Goal: Task Accomplishment & Management: Manage account settings

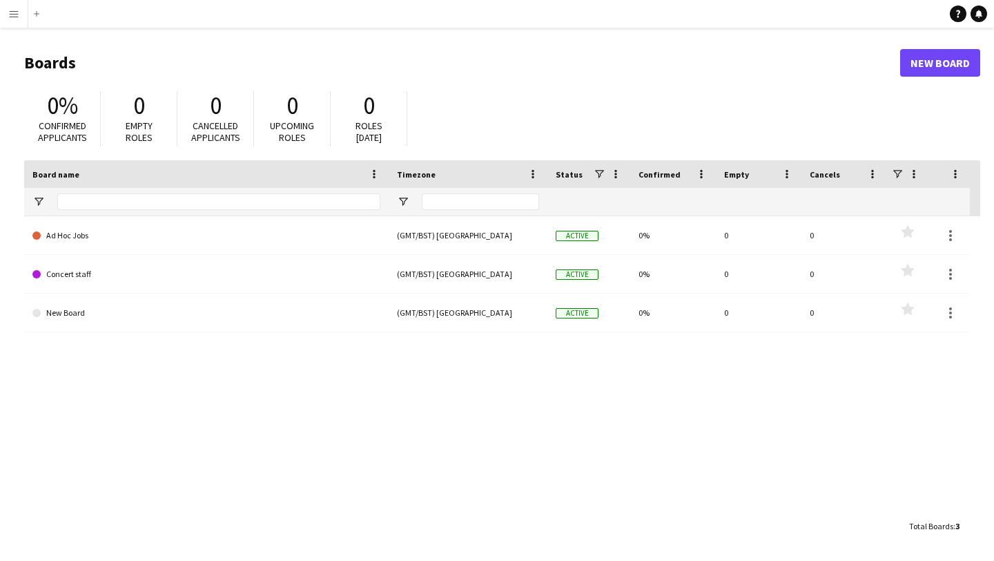
click at [6, 17] on button "Menu" at bounding box center [14, 14] width 28 height 28
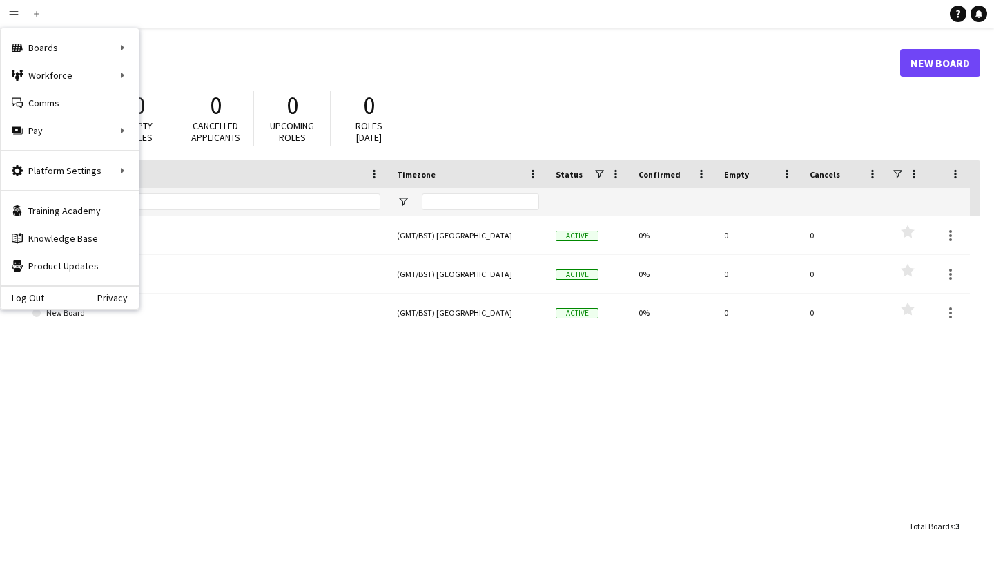
click at [950, 109] on div "0% Confirmed applicants 0 Empty roles 0 Cancelled applicants 0 Upcoming roles 0…" at bounding box center [502, 122] width 956 height 76
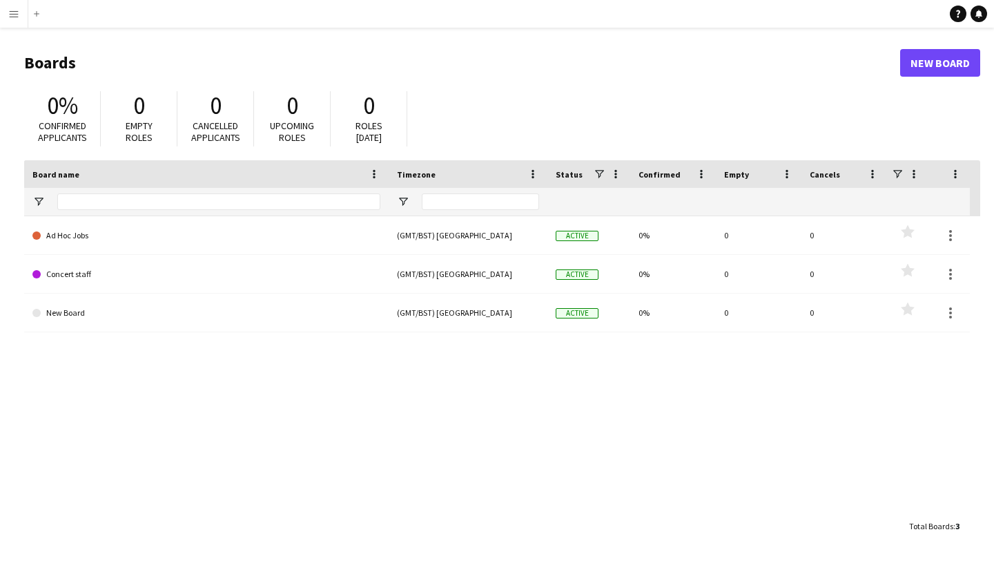
click at [10, 25] on button "Menu" at bounding box center [14, 14] width 28 height 28
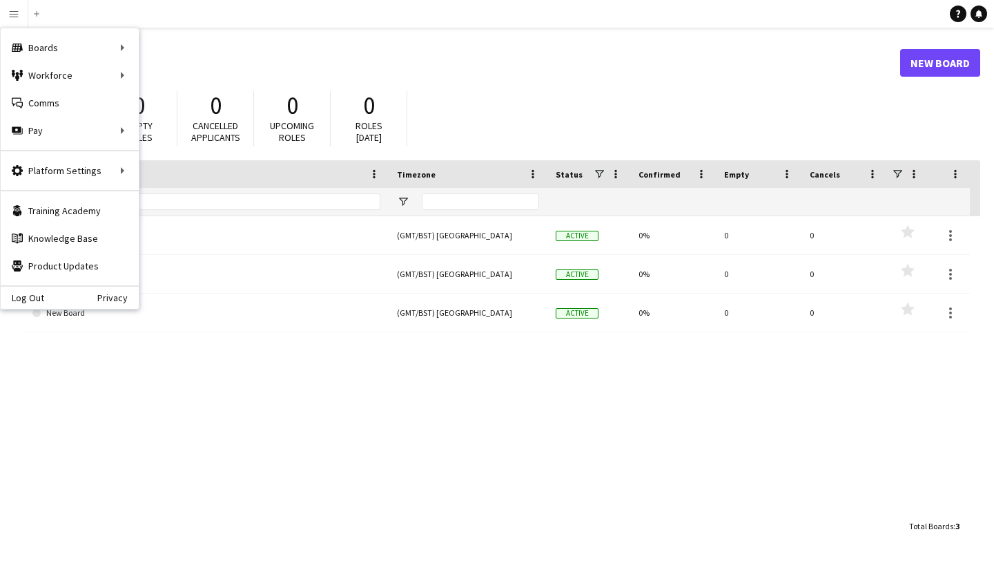
click at [550, 68] on h1 "Boards" at bounding box center [462, 62] width 876 height 21
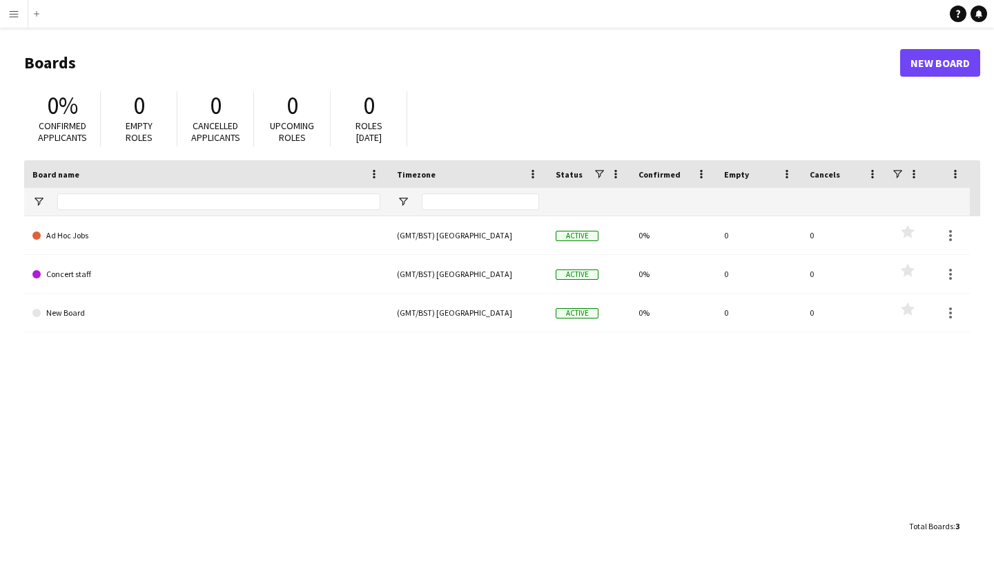
click at [12, 19] on button "Menu" at bounding box center [14, 14] width 28 height 28
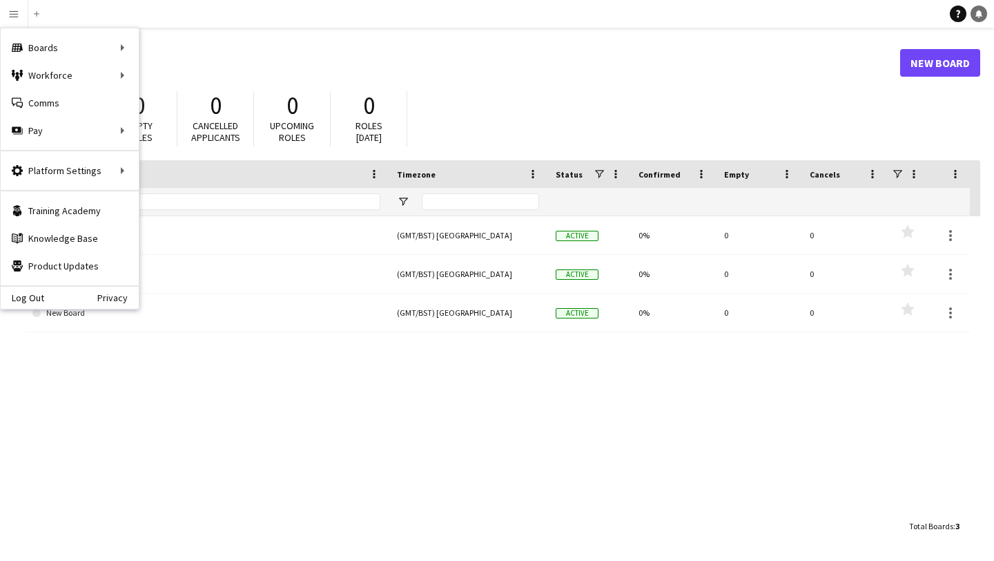
click at [981, 18] on link "Notifications" at bounding box center [979, 14] width 17 height 17
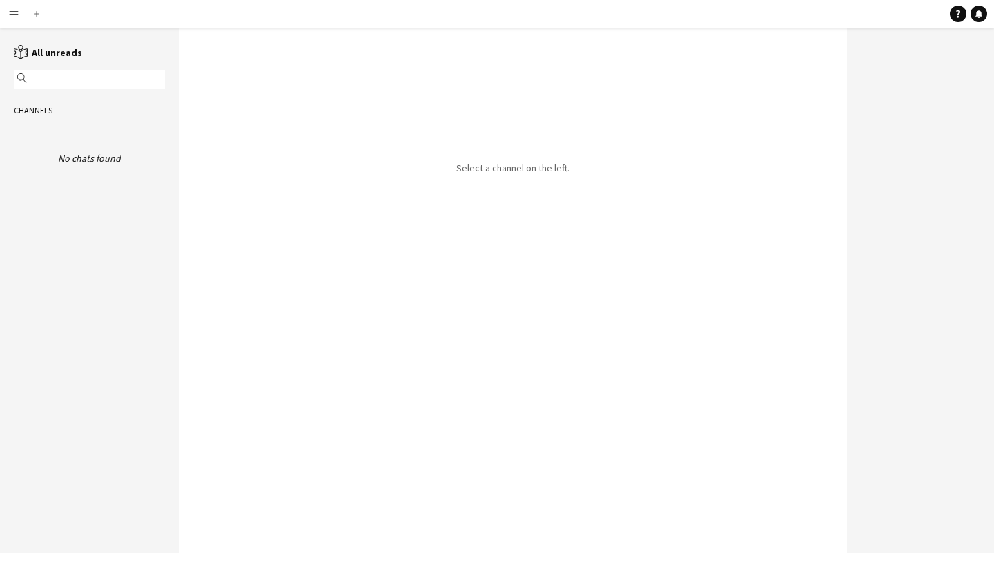
click at [5, 19] on button "Menu" at bounding box center [14, 14] width 28 height 28
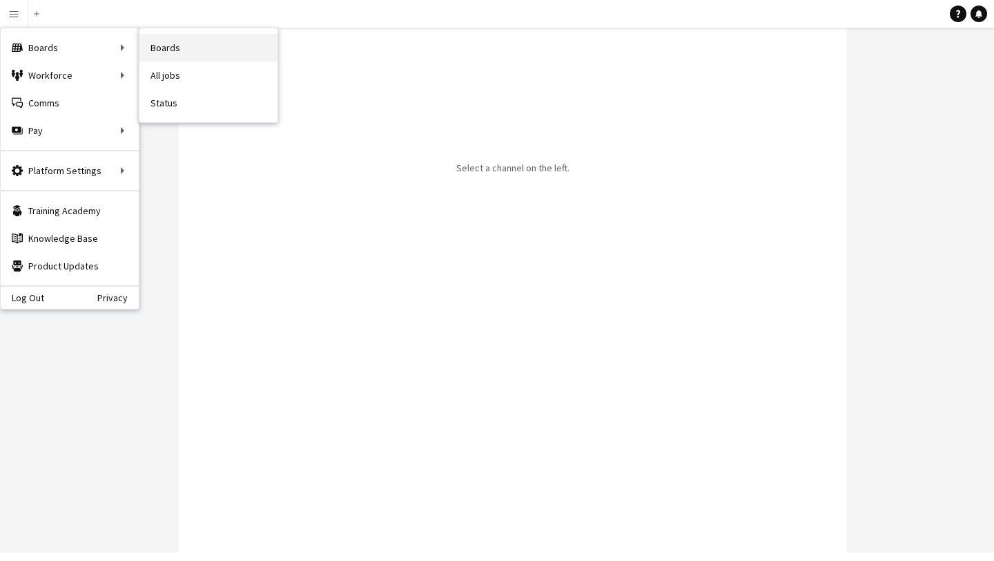
click at [164, 50] on link "Boards" at bounding box center [209, 48] width 138 height 28
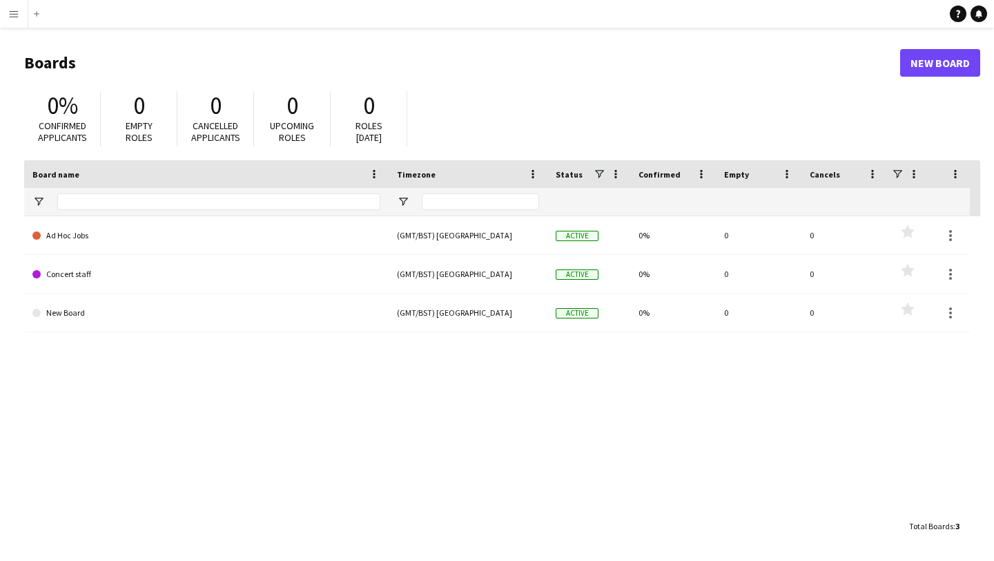
click at [11, 17] on app-icon "Menu" at bounding box center [13, 13] width 11 height 11
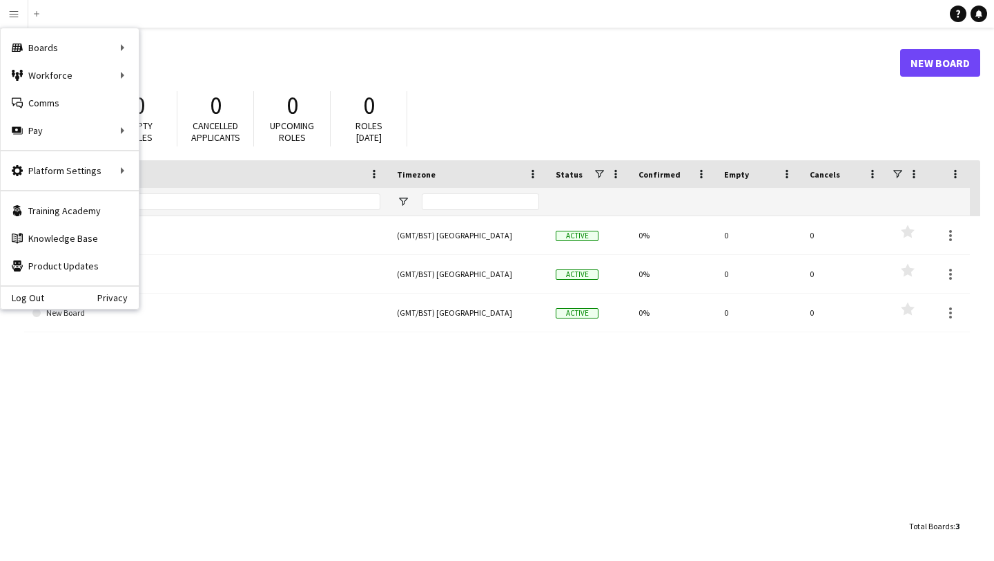
click at [580, 110] on div "0% Confirmed applicants 0 Empty roles 0 Cancelled applicants 0 Upcoming roles 0…" at bounding box center [502, 122] width 956 height 76
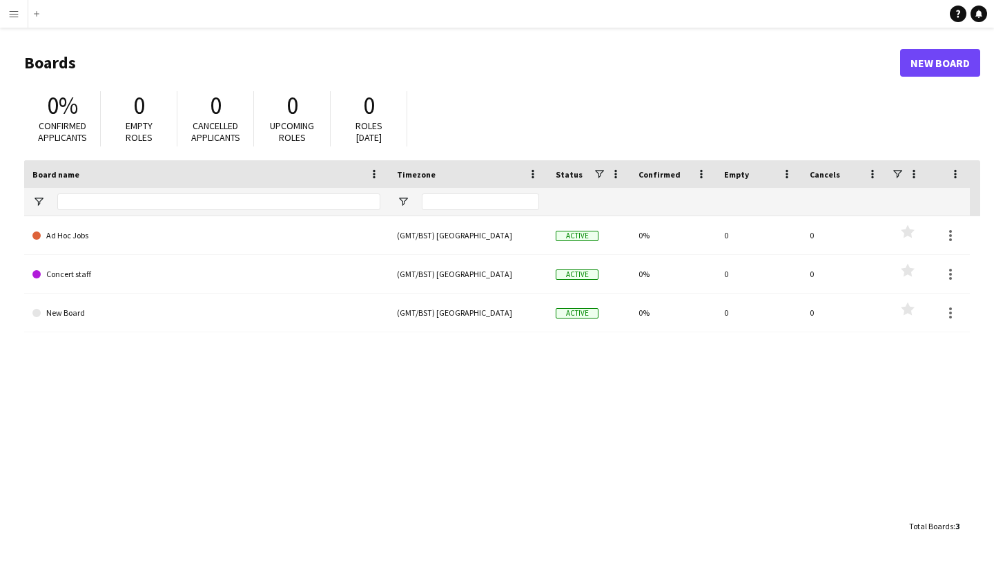
click at [13, 13] on app-icon "Menu" at bounding box center [13, 13] width 11 height 11
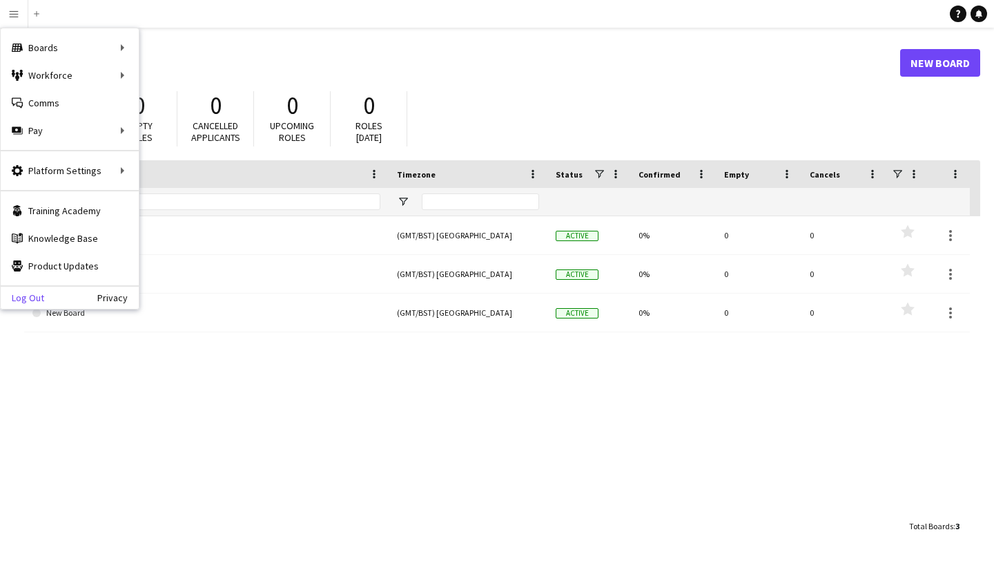
click at [24, 292] on link "Log Out" at bounding box center [23, 297] width 44 height 11
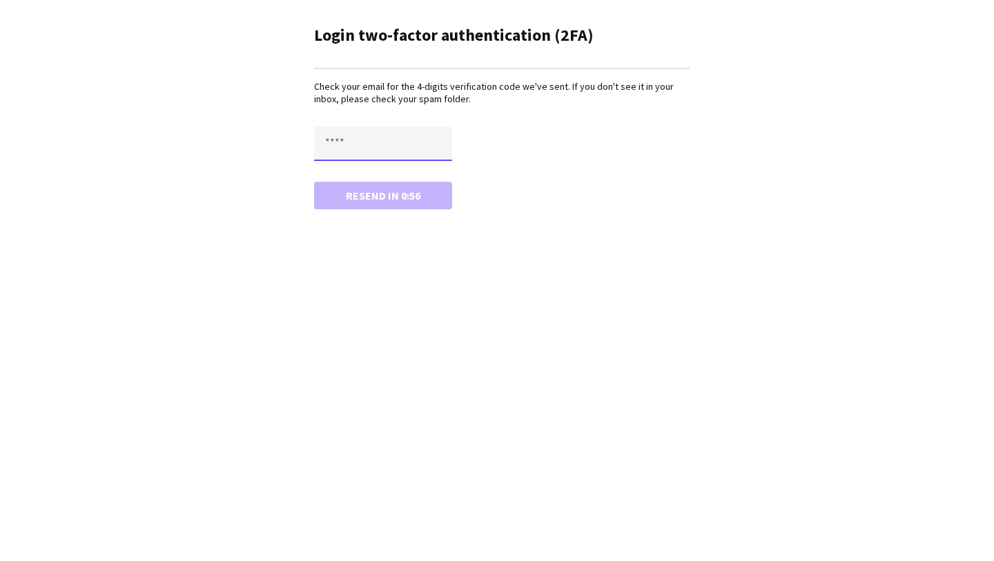
click at [370, 142] on input "text" at bounding box center [383, 143] width 138 height 35
click at [371, 143] on input "text" at bounding box center [383, 143] width 138 height 35
type input "****"
click at [314, 182] on button "Confirm" at bounding box center [383, 196] width 138 height 28
